Goal: Find specific fact: Find specific fact

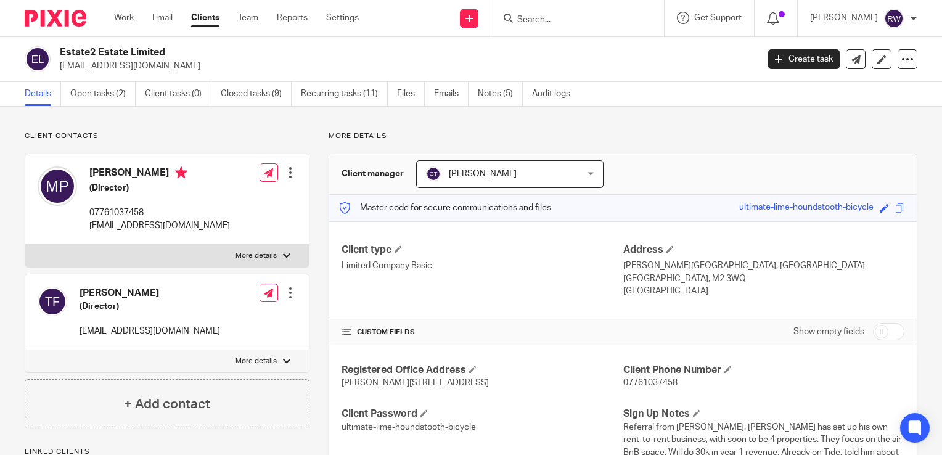
click at [545, 19] on input "Search" at bounding box center [571, 20] width 111 height 11
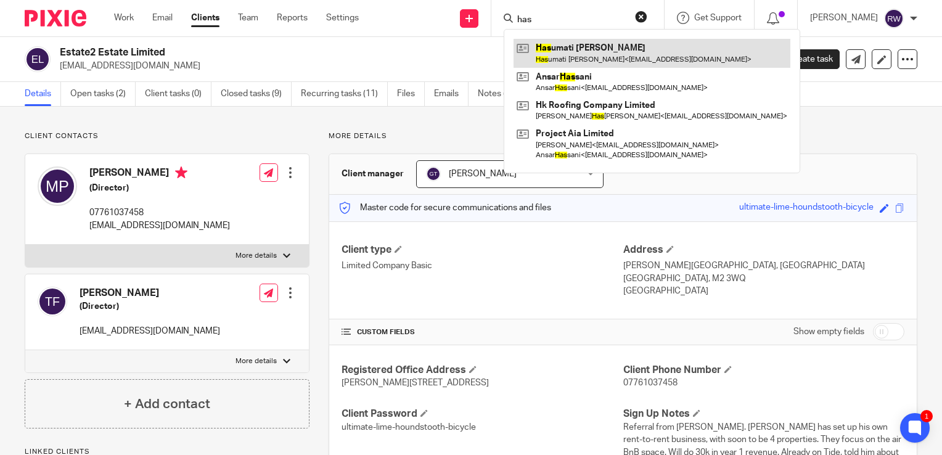
type input "has"
click at [620, 53] on link at bounding box center [652, 53] width 277 height 28
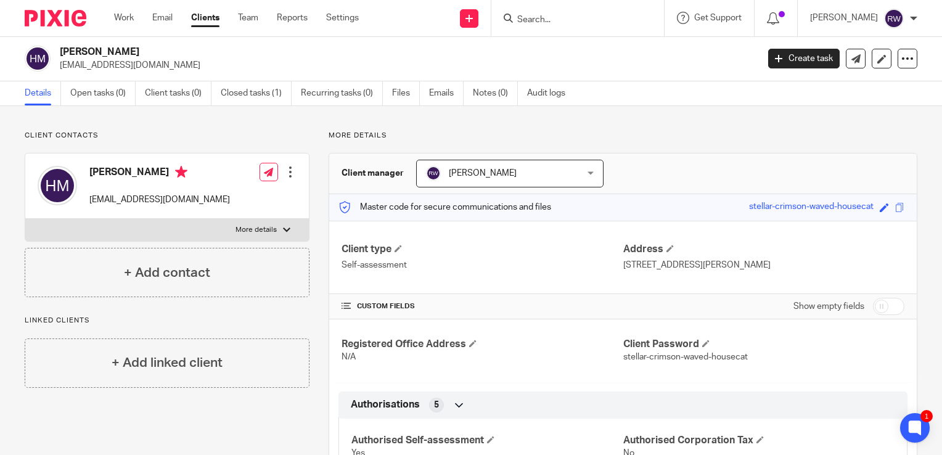
scroll to position [7, 0]
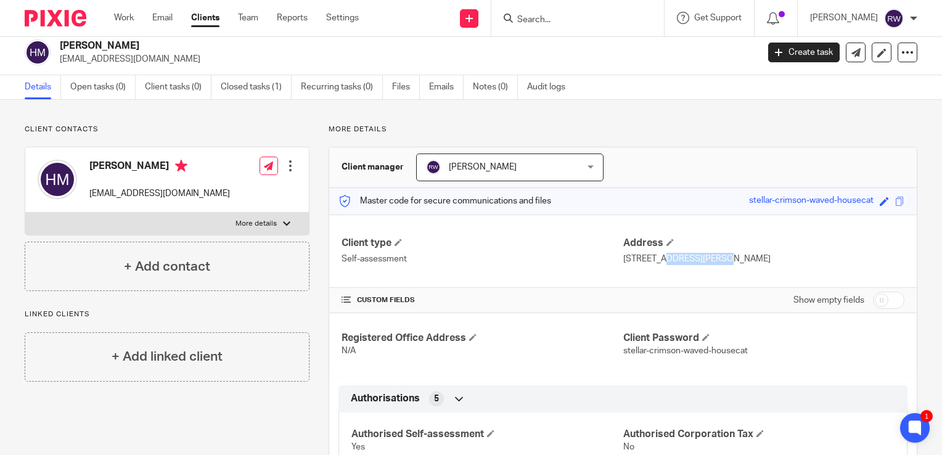
drag, startPoint x: 678, startPoint y: 258, endPoint x: 617, endPoint y: 257, distance: 61.7
click at [624, 257] on p "[STREET_ADDRESS][PERSON_NAME]" at bounding box center [764, 259] width 281 height 12
copy p "34 Roman Bank"
click at [686, 257] on p "[STREET_ADDRESS][PERSON_NAME]" at bounding box center [764, 259] width 281 height 12
drag, startPoint x: 682, startPoint y: 256, endPoint x: 717, endPoint y: 260, distance: 35.4
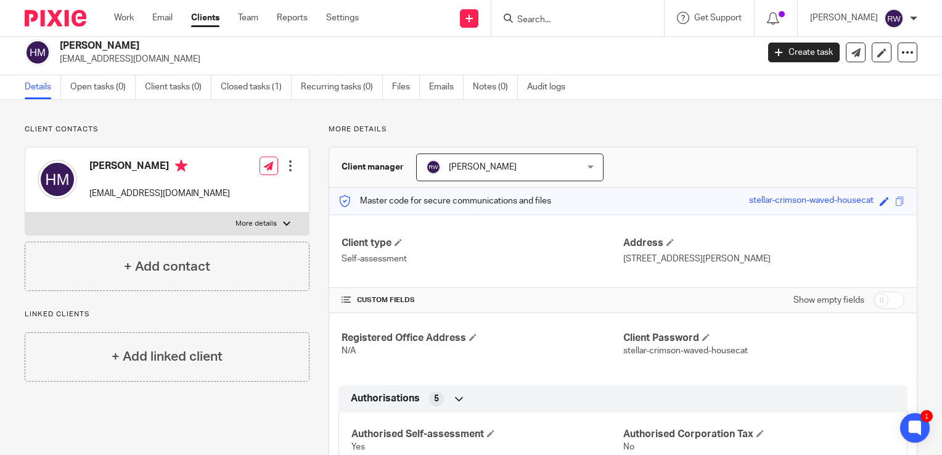
click at [717, 260] on p "[STREET_ADDRESS][PERSON_NAME]" at bounding box center [764, 259] width 281 height 12
copy p "[GEOGRAPHIC_DATA]"
drag, startPoint x: 843, startPoint y: 256, endPoint x: 799, endPoint y: 255, distance: 44.4
click at [799, 255] on p "[STREET_ADDRESS][PERSON_NAME]" at bounding box center [764, 259] width 281 height 12
copy p "NG19 9DF"
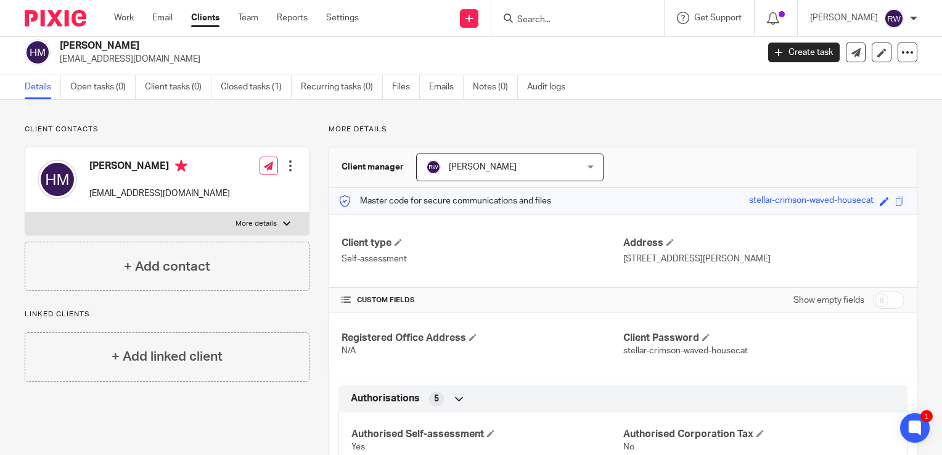
click at [807, 257] on p "[STREET_ADDRESS][PERSON_NAME]" at bounding box center [764, 259] width 281 height 12
drag, startPoint x: 807, startPoint y: 257, endPoint x: 798, endPoint y: 255, distance: 8.8
click at [798, 255] on p "[STREET_ADDRESS][PERSON_NAME]" at bounding box center [764, 259] width 281 height 12
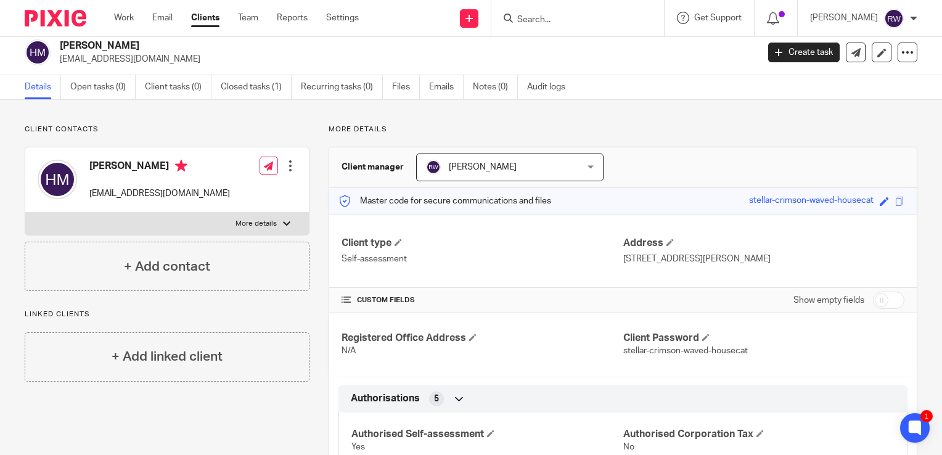
click at [798, 255] on p "[STREET_ADDRESS][PERSON_NAME]" at bounding box center [764, 259] width 281 height 12
drag, startPoint x: 798, startPoint y: 255, endPoint x: 827, endPoint y: 258, distance: 29.1
click at [827, 258] on p "[STREET_ADDRESS][PERSON_NAME]" at bounding box center [764, 259] width 281 height 12
